Goal: Task Accomplishment & Management: Use online tool/utility

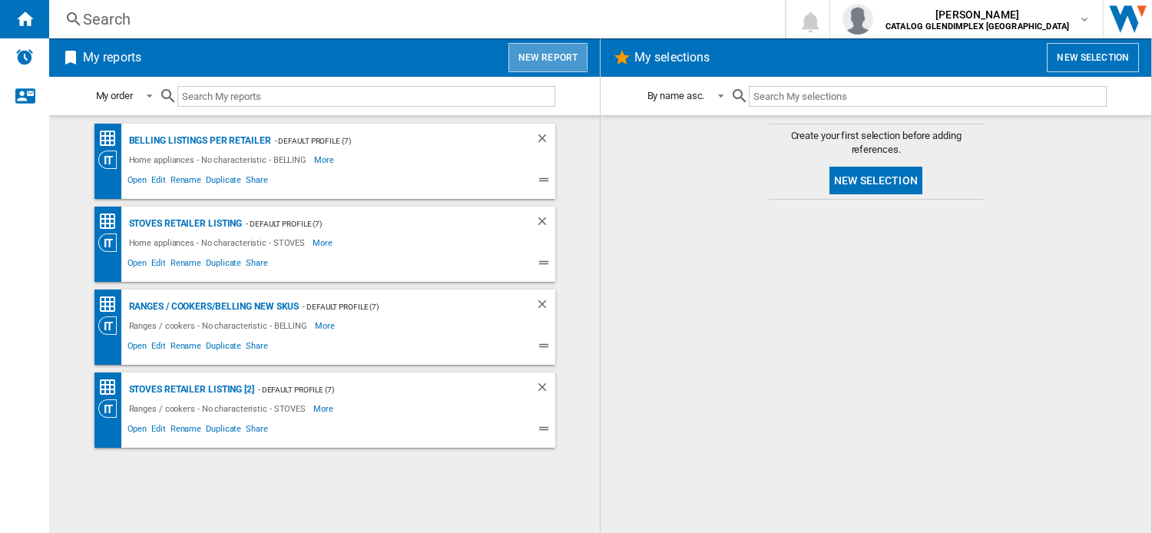
click at [545, 54] on button "New report" at bounding box center [548, 57] width 79 height 29
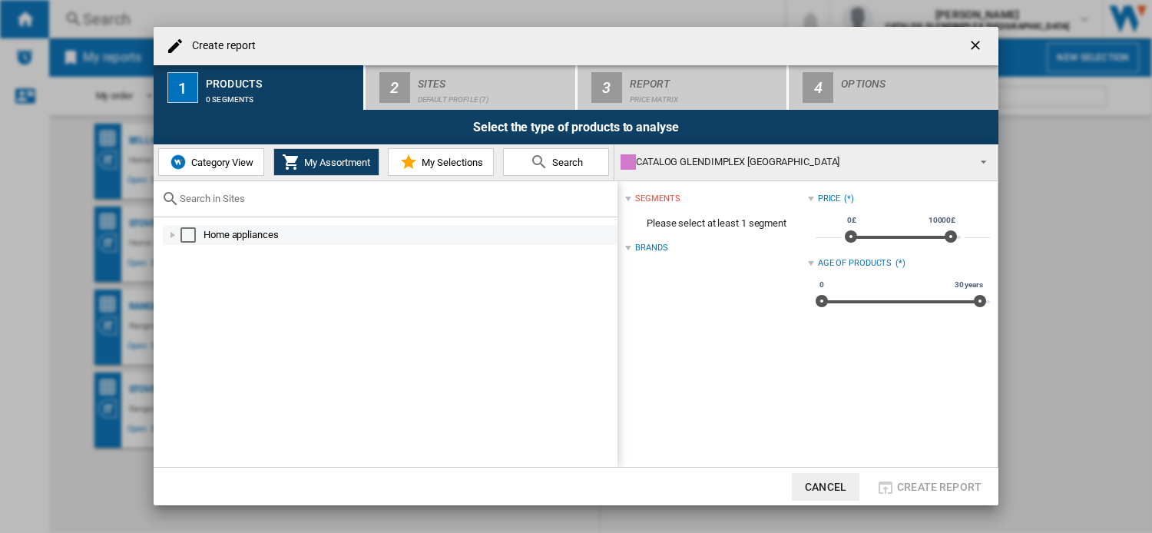
click at [169, 238] on div at bounding box center [172, 234] width 15 height 15
click at [172, 237] on div at bounding box center [172, 234] width 15 height 15
click at [237, 160] on span "Category View" at bounding box center [220, 163] width 66 height 12
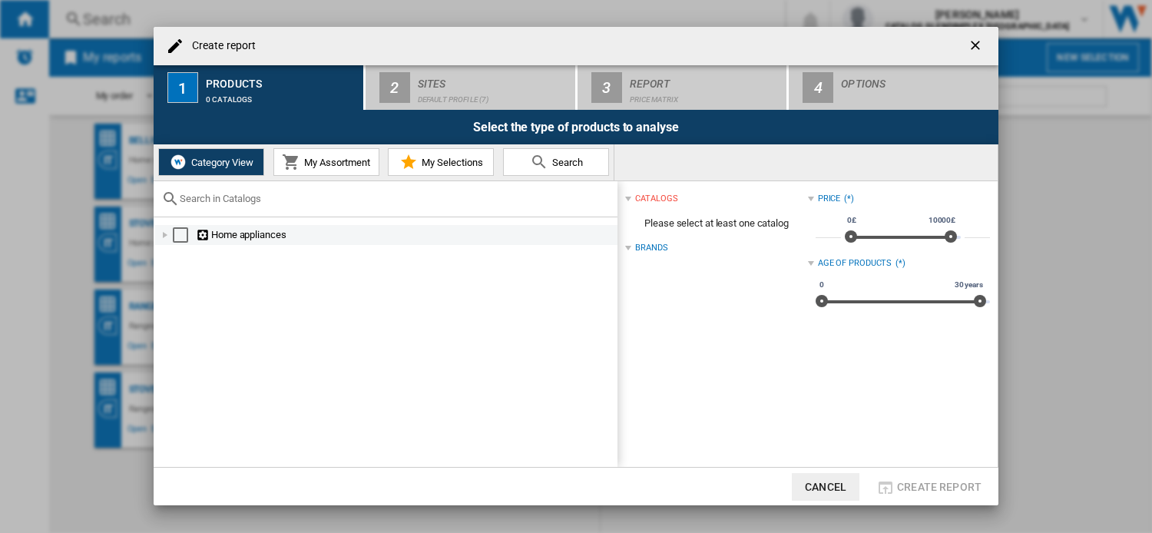
click at [164, 235] on div at bounding box center [164, 234] width 15 height 15
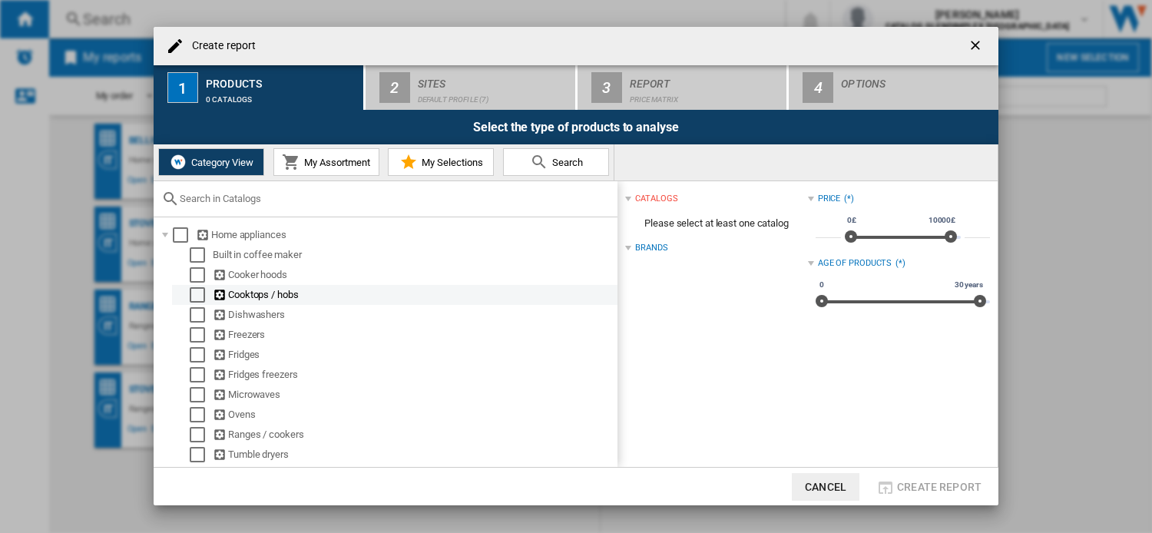
scroll to position [61, 0]
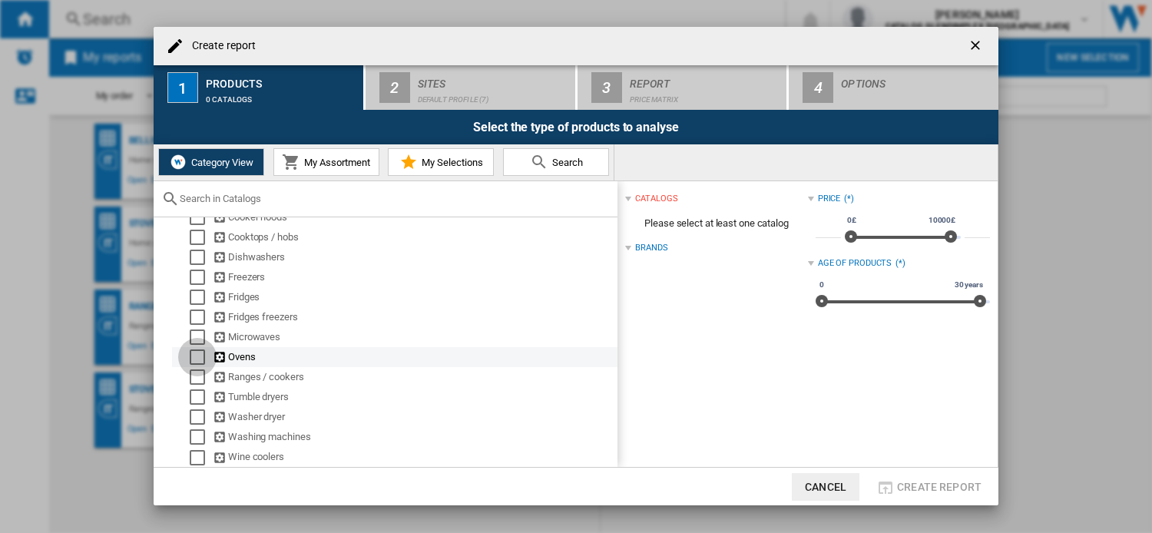
click at [191, 356] on div "Select" at bounding box center [197, 357] width 15 height 15
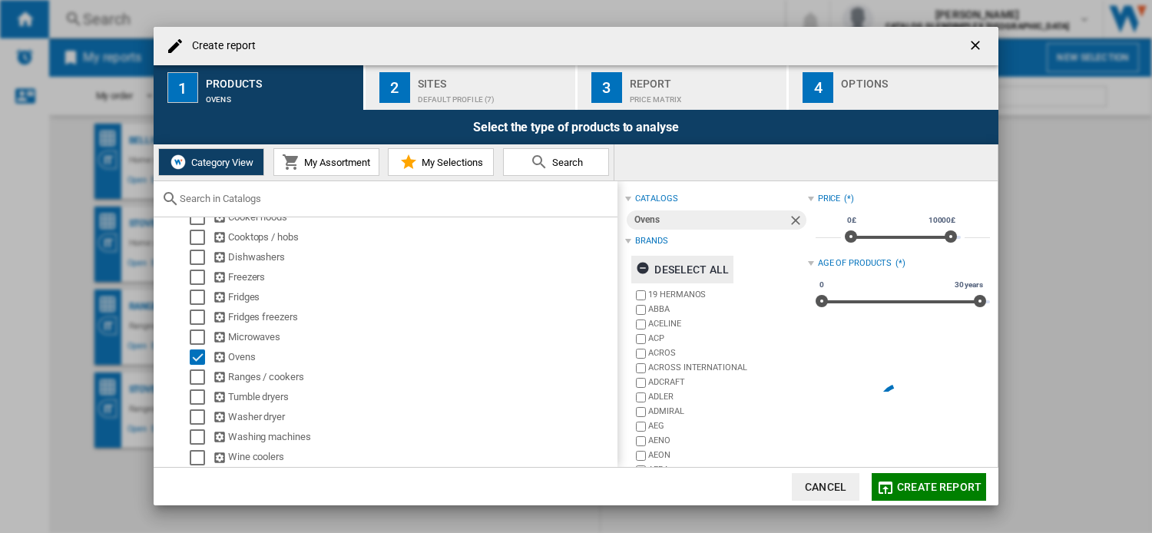
click at [698, 265] on div "Deselect all" at bounding box center [682, 270] width 93 height 28
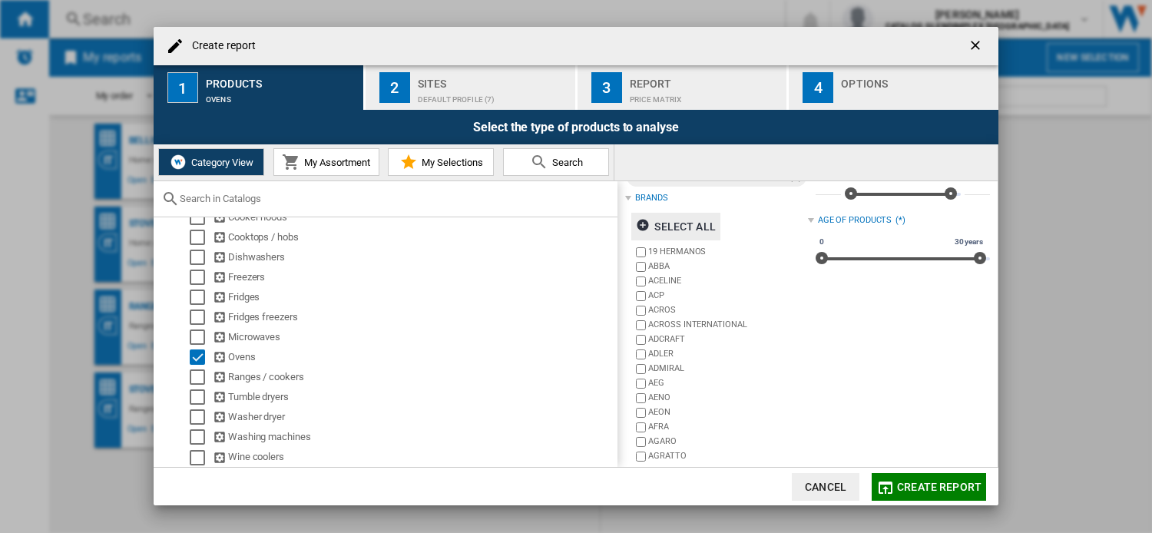
scroll to position [72, 0]
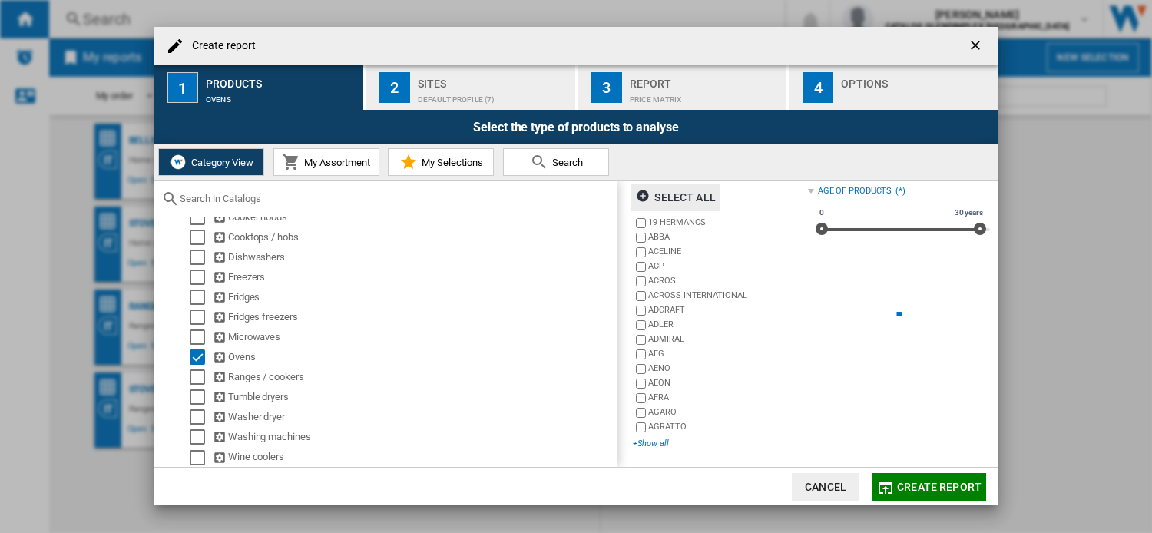
click at [658, 446] on div "+Show all" at bounding box center [720, 444] width 174 height 12
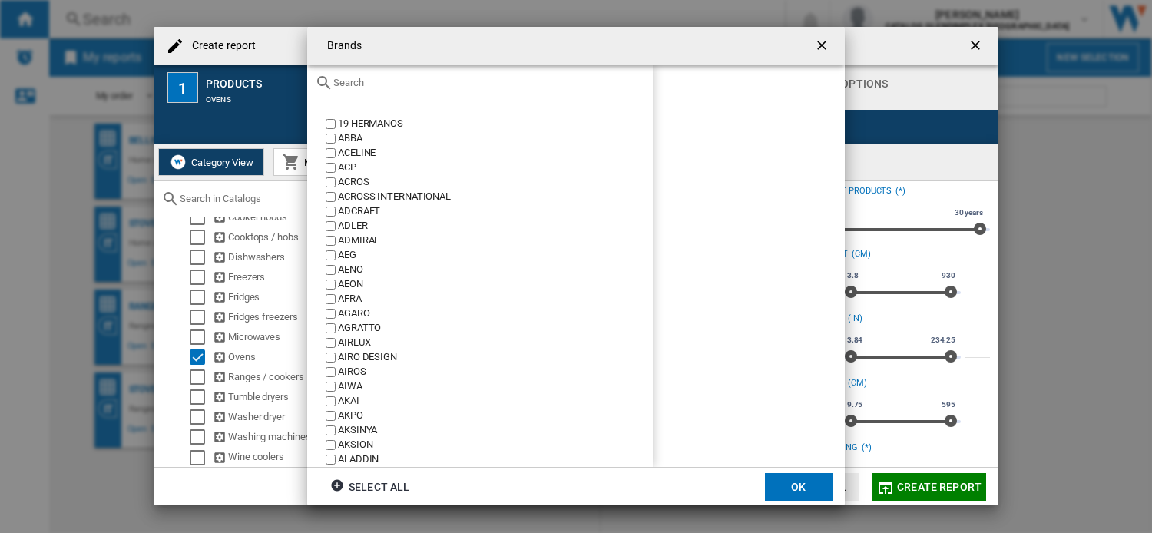
click at [415, 81] on input "text" at bounding box center [489, 83] width 312 height 12
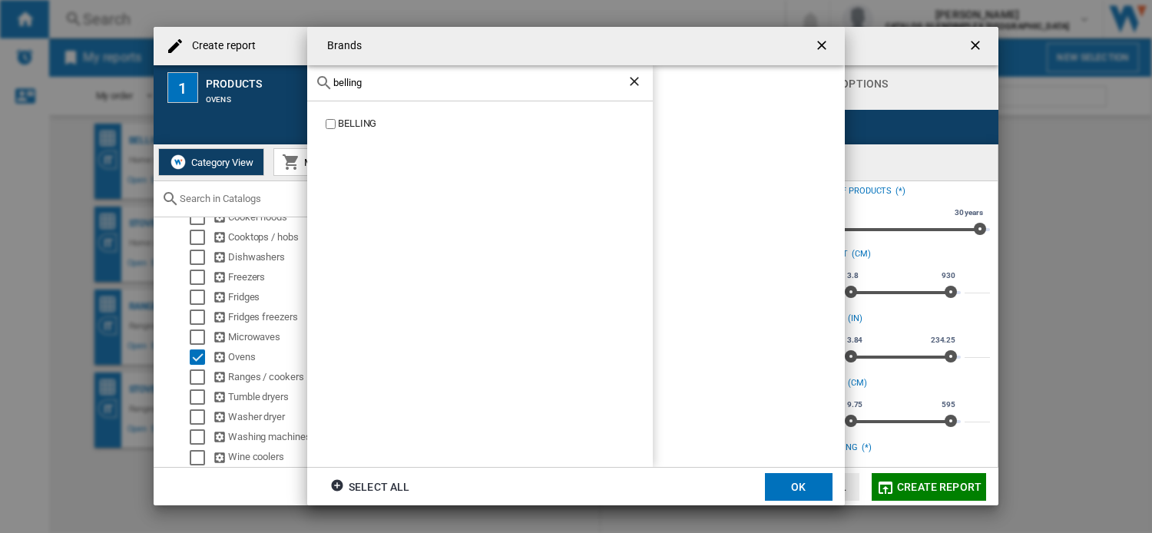
type input "belling"
click at [806, 484] on button "OK" at bounding box center [799, 487] width 68 height 28
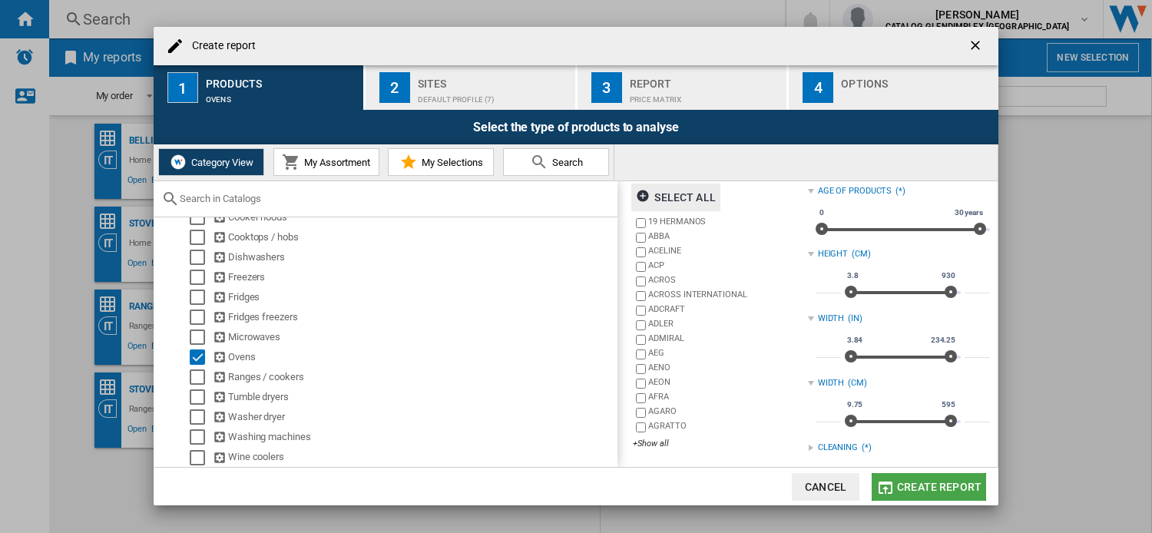
click at [950, 489] on span "Create report" at bounding box center [939, 487] width 85 height 12
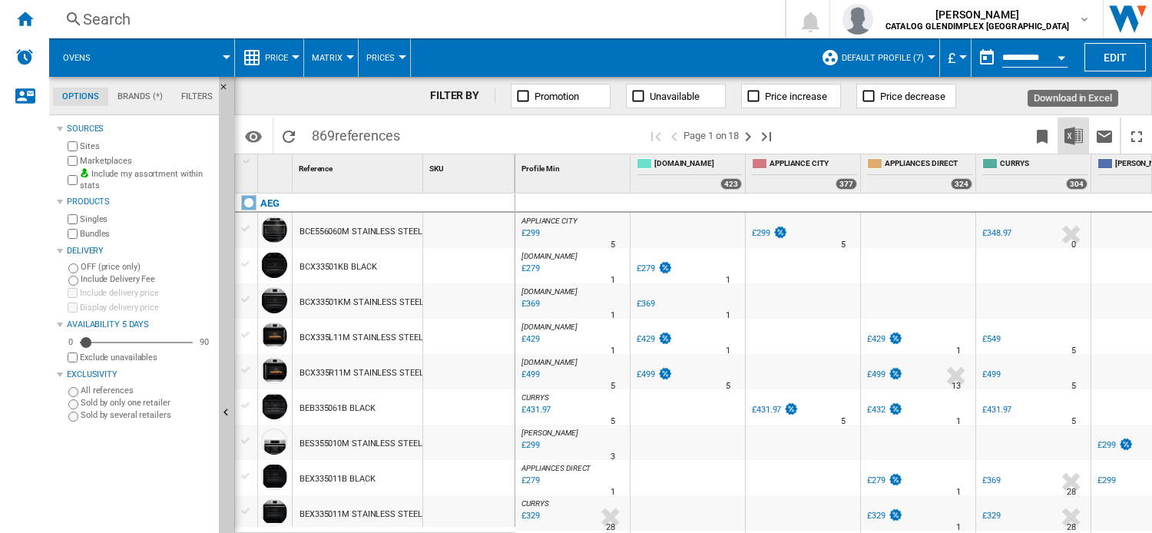
click at [1077, 128] on img "Download in Excel" at bounding box center [1074, 136] width 18 height 18
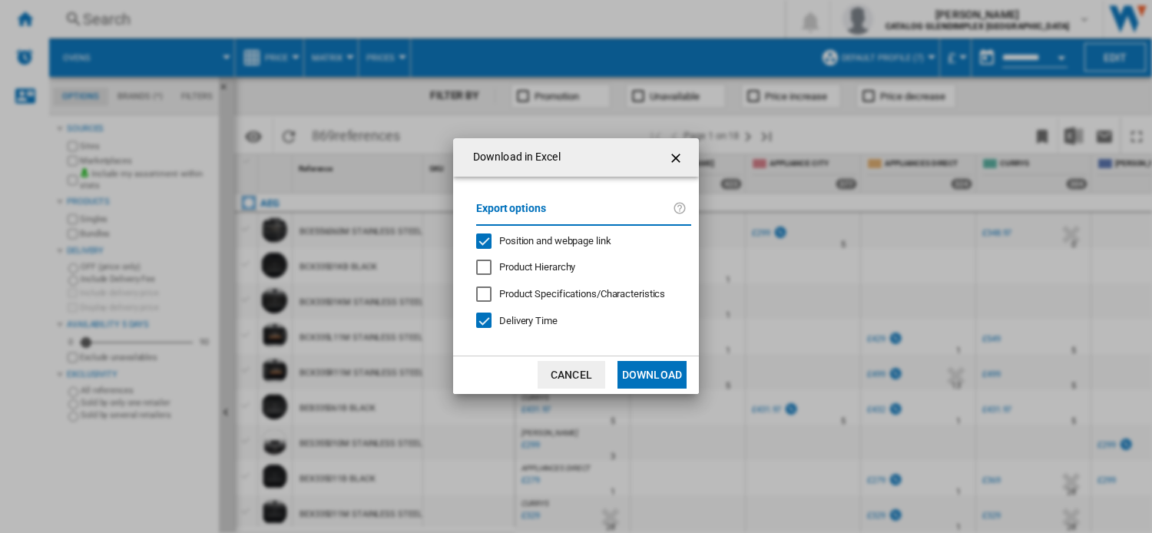
click at [486, 234] on div "Position and webpage link" at bounding box center [483, 241] width 15 height 15
click at [644, 369] on button "Download" at bounding box center [652, 375] width 69 height 28
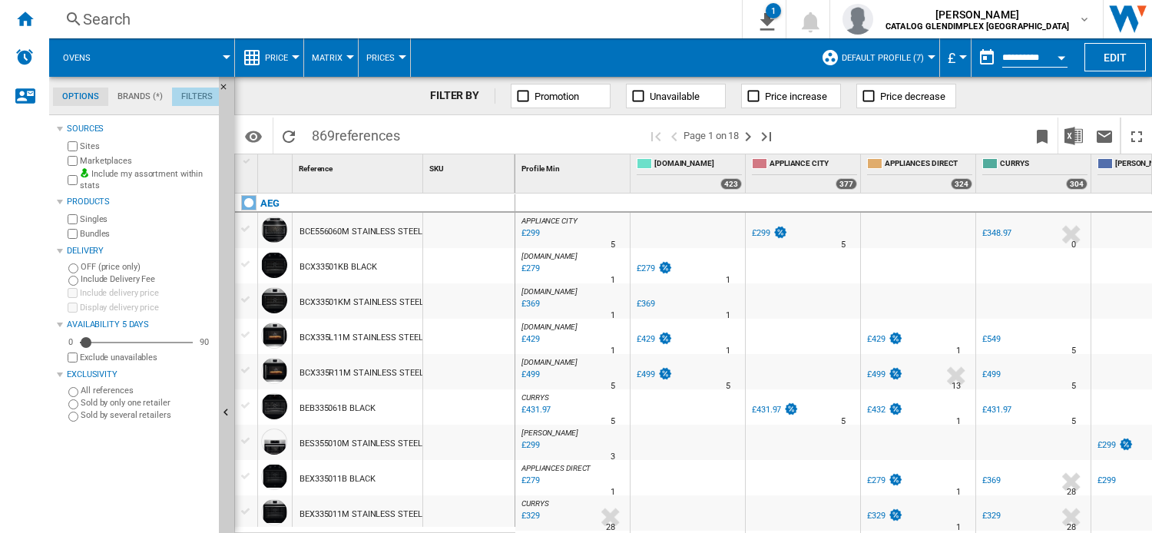
click at [187, 94] on md-tab-item "Filters" at bounding box center [197, 97] width 50 height 18
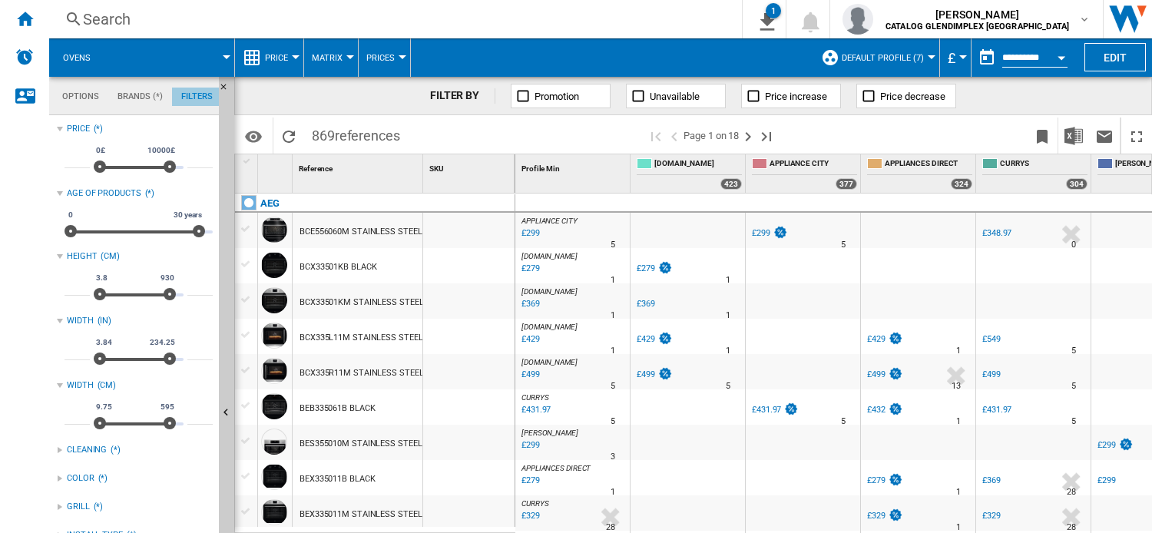
click at [187, 94] on md-tab-item "Filters" at bounding box center [197, 97] width 50 height 18
click at [1114, 43] on md-menu-bar "Ovens Price Price Price Matrix Price Ranking Analytics Base 100 Shared referenc…" at bounding box center [600, 57] width 1103 height 38
click at [1101, 58] on button "Edit" at bounding box center [1115, 57] width 61 height 28
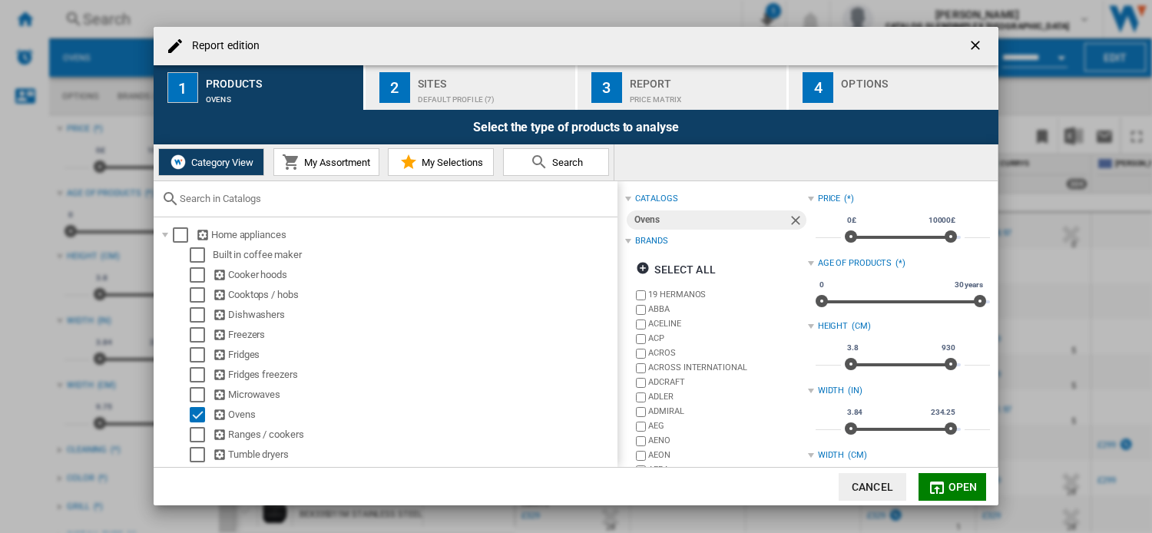
click at [779, 216] on div "Ovens" at bounding box center [711, 220] width 153 height 19
click at [788, 214] on ng-md-icon "Remove" at bounding box center [797, 222] width 18 height 18
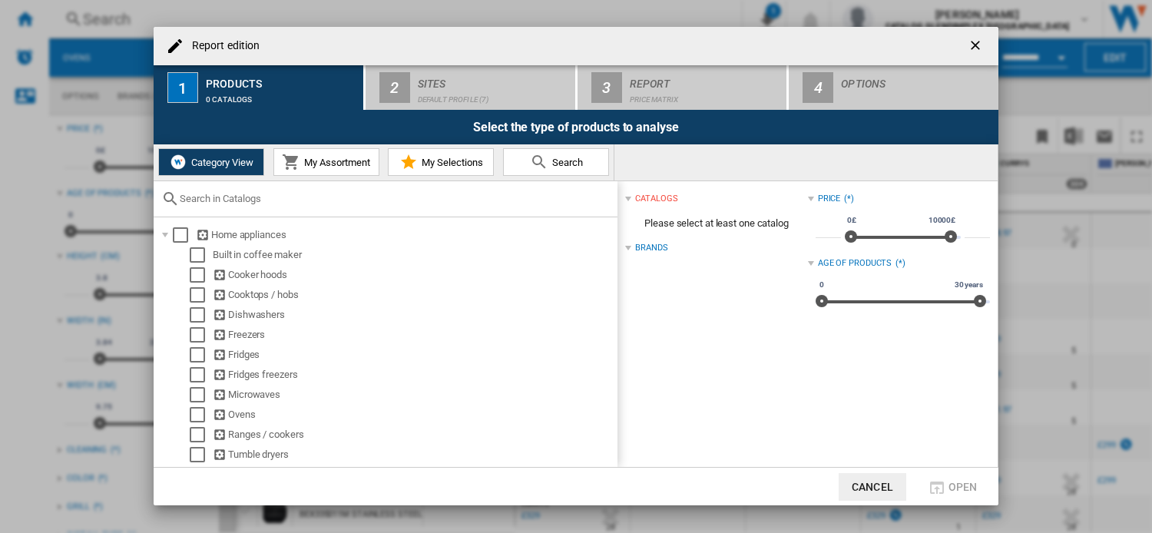
click at [642, 244] on div "Brands" at bounding box center [651, 248] width 32 height 12
click at [658, 199] on div "catalogs" at bounding box center [656, 199] width 42 height 12
click at [655, 217] on div "Brands" at bounding box center [651, 219] width 32 height 12
click at [990, 51] on div "Report edition" at bounding box center [576, 46] width 845 height 38
click at [980, 44] on ng-md-icon "getI18NText('BUTTONS.CLOSE_DIALOG')" at bounding box center [977, 47] width 18 height 18
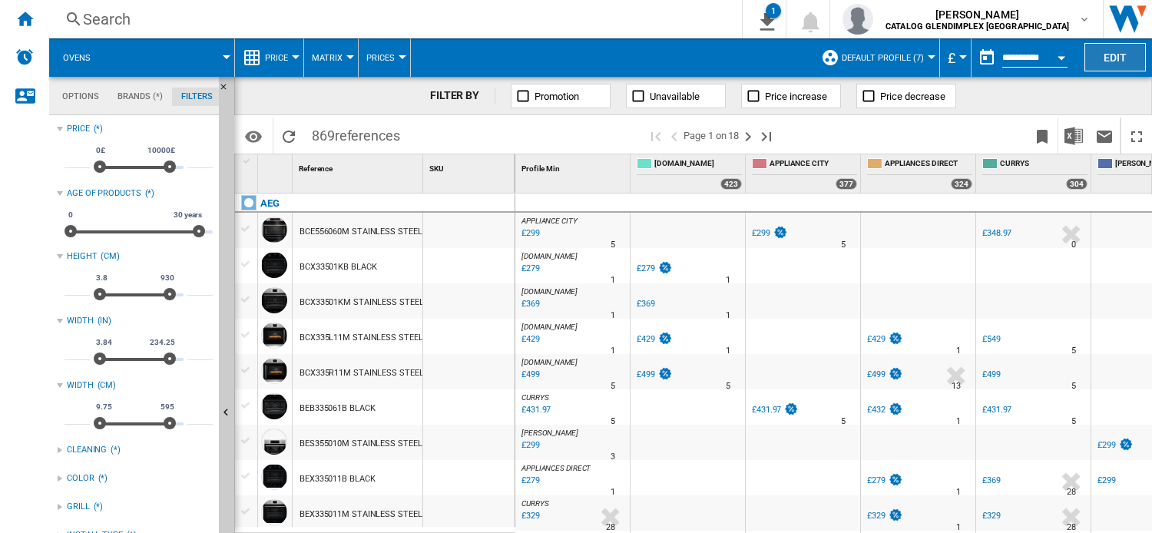
click at [1100, 61] on button "Edit" at bounding box center [1115, 57] width 61 height 28
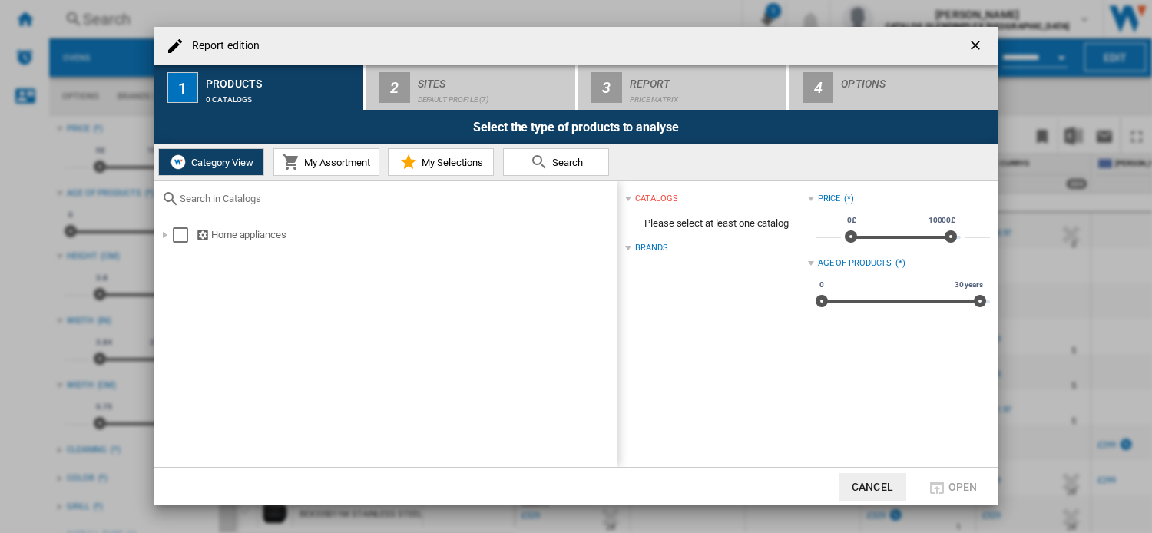
click at [644, 247] on div "Brands" at bounding box center [651, 248] width 32 height 12
click at [682, 220] on span "Please select at least one catalog" at bounding box center [716, 223] width 182 height 29
click at [658, 191] on div "catalogs" at bounding box center [716, 199] width 182 height 20
click at [652, 194] on div "catalogs" at bounding box center [656, 199] width 42 height 12
click at [167, 234] on div "Report edition ..." at bounding box center [164, 234] width 15 height 15
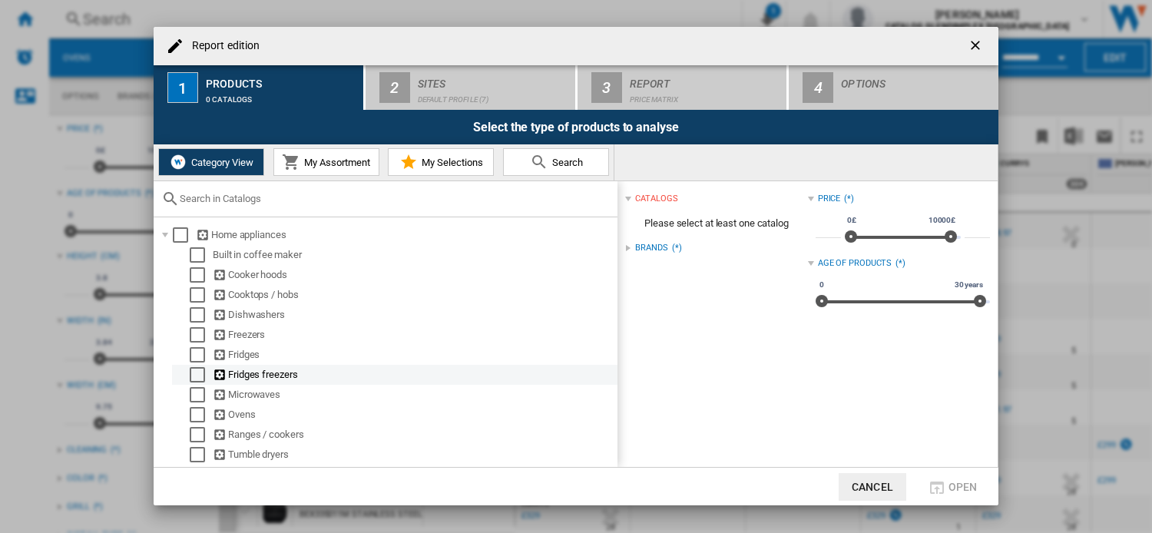
scroll to position [61, 0]
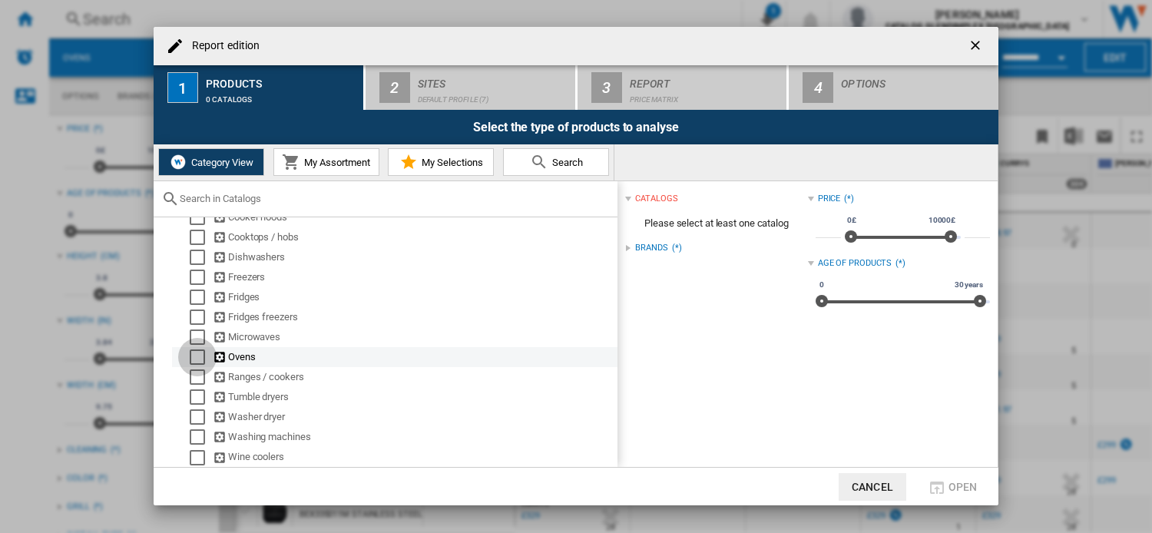
click at [199, 352] on div "Select" at bounding box center [197, 357] width 15 height 15
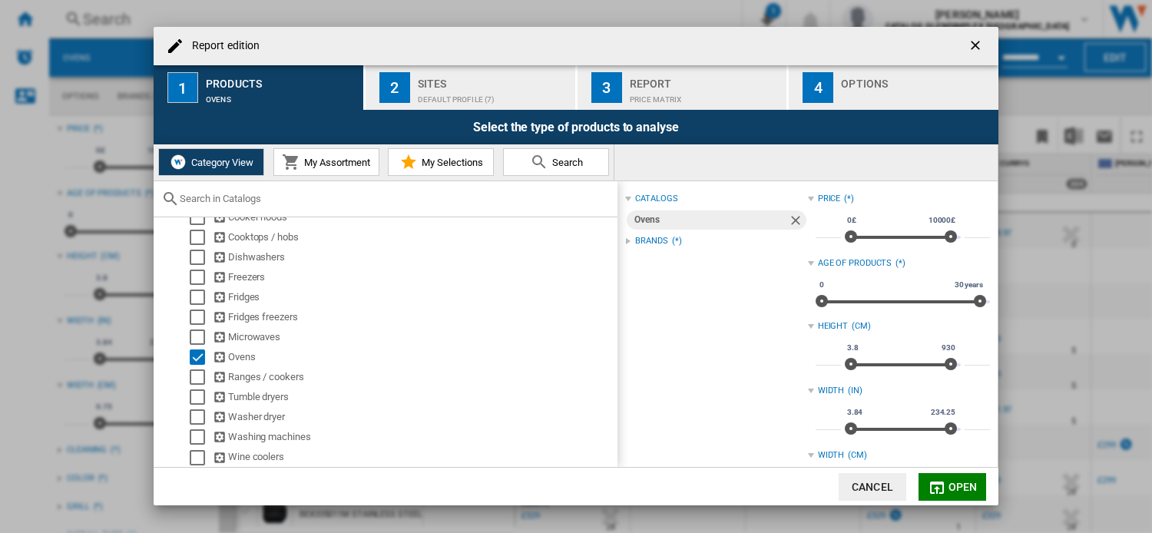
click at [635, 237] on div "Brands (*)" at bounding box center [716, 241] width 182 height 20
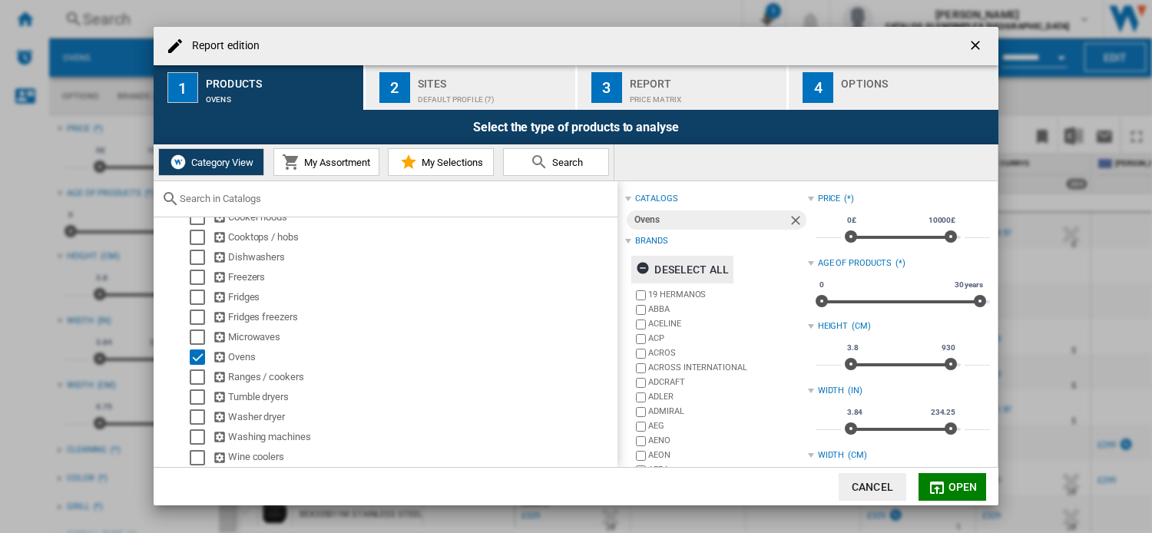
click at [645, 264] on ng-md-icon "Report edition ..." at bounding box center [645, 270] width 18 height 18
click at [666, 303] on label "ABBA" at bounding box center [727, 309] width 159 height 12
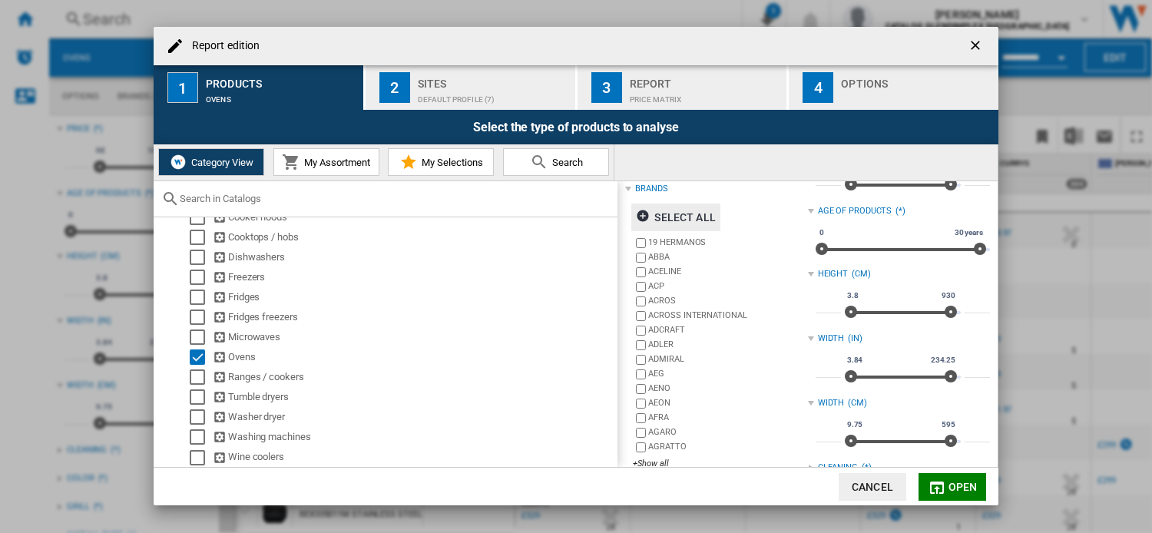
scroll to position [77, 0]
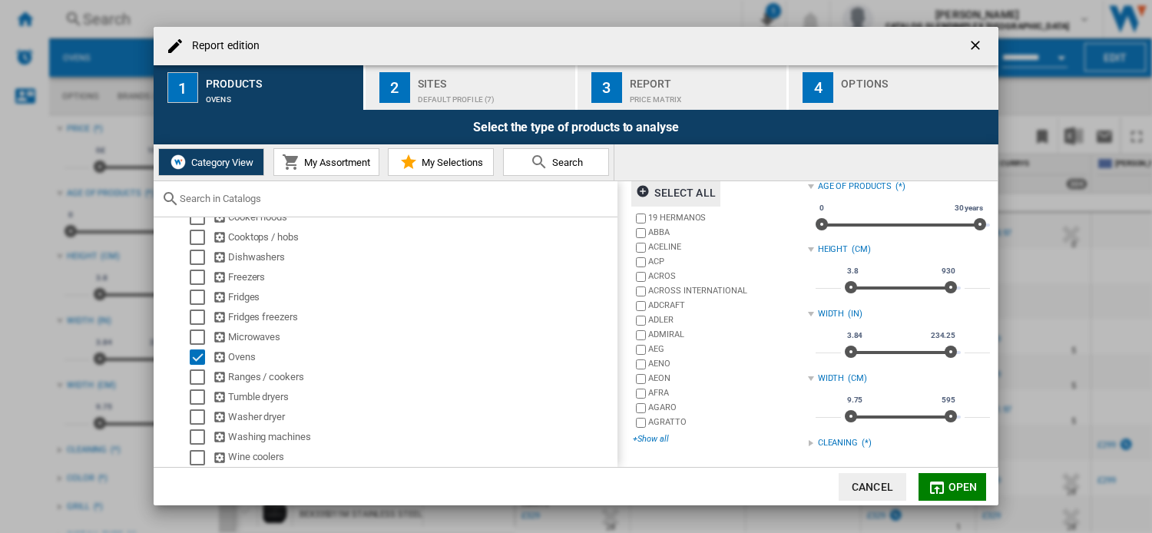
click at [657, 436] on div "+Show all" at bounding box center [720, 439] width 174 height 12
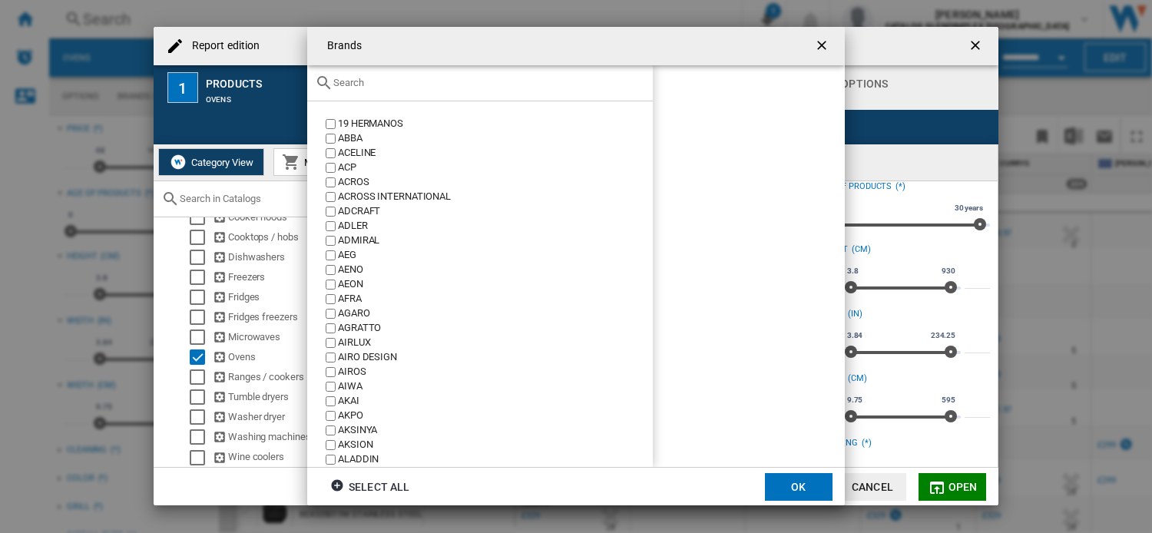
click at [478, 85] on input "Brands 19 ..." at bounding box center [489, 83] width 312 height 12
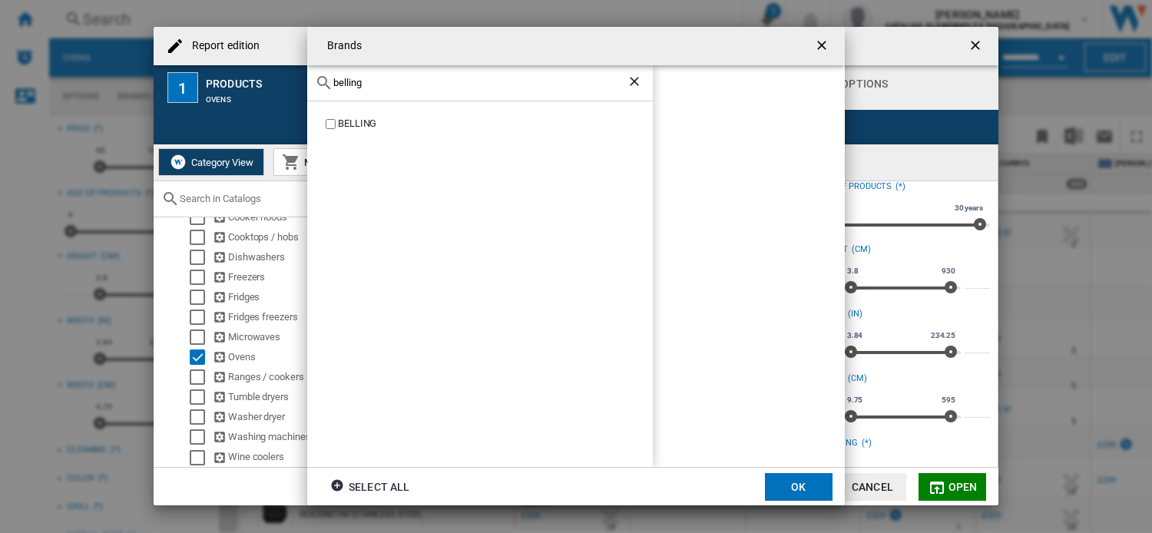
type input "belling"
click at [792, 491] on button "OK" at bounding box center [799, 487] width 68 height 28
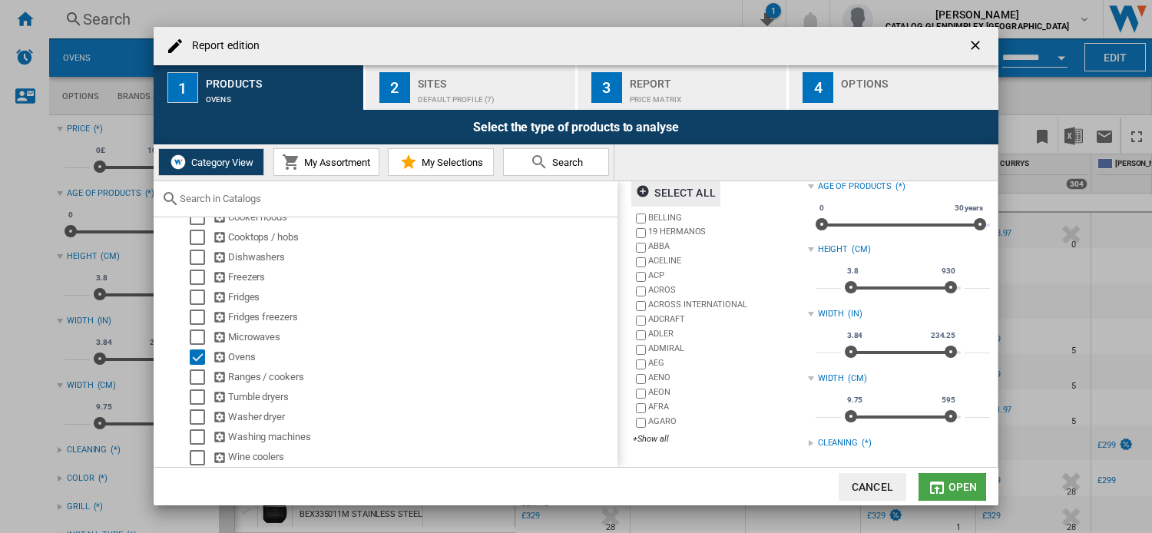
click at [940, 481] on md-icon "Report edition ..." at bounding box center [937, 488] width 18 height 18
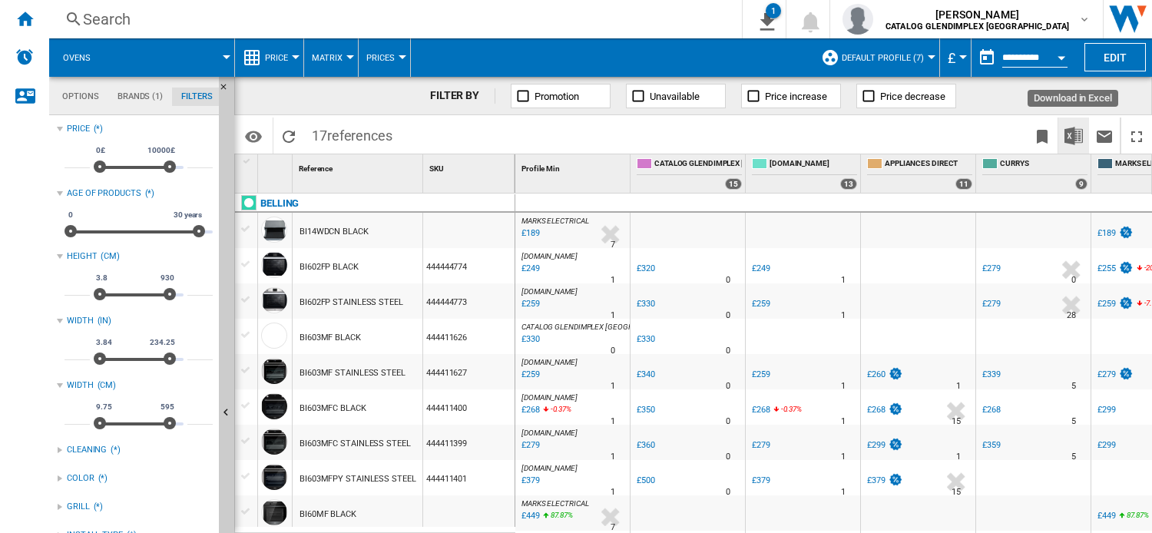
click at [1066, 131] on img "Download in Excel" at bounding box center [1074, 136] width 18 height 18
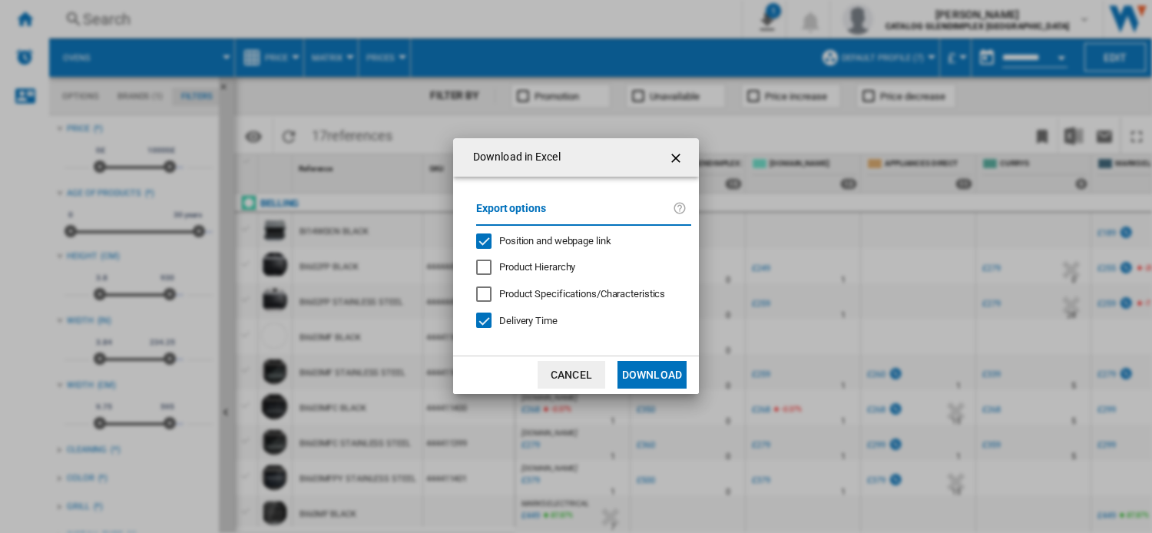
click at [487, 239] on div "Position and webpage link" at bounding box center [483, 241] width 15 height 15
drag, startPoint x: 627, startPoint y: 353, endPoint x: 636, endPoint y: 364, distance: 14.8
click at [627, 353] on md-dialog-content "Export options Position and webpage link Product Hierarchy Product Specificatio…" at bounding box center [576, 266] width 246 height 179
click at [639, 366] on button "Download" at bounding box center [652, 375] width 69 height 28
